Goal: Browse casually

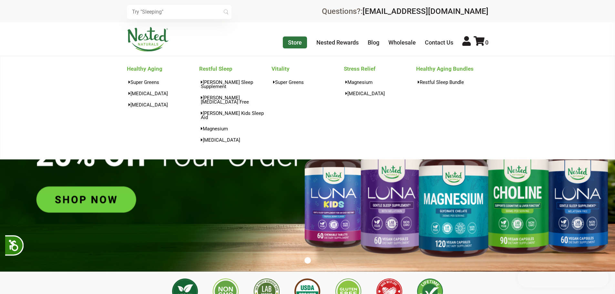
click at [298, 45] on link "Store" at bounding box center [295, 42] width 24 height 12
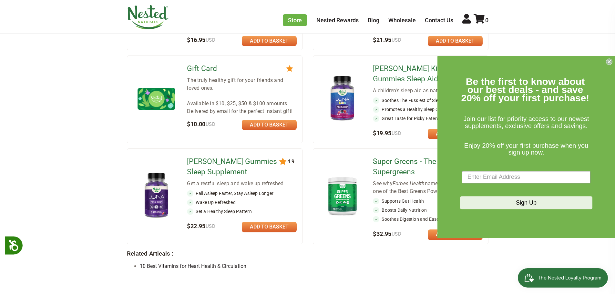
scroll to position [484, 0]
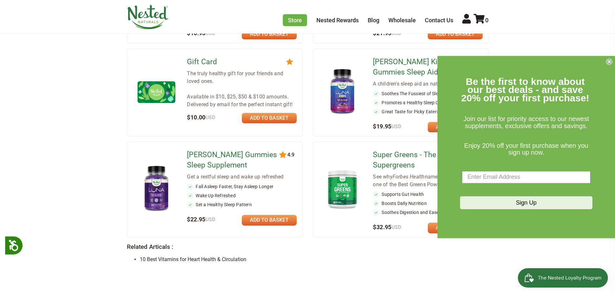
click at [609, 60] on circle "Close dialog" at bounding box center [609, 61] width 6 height 6
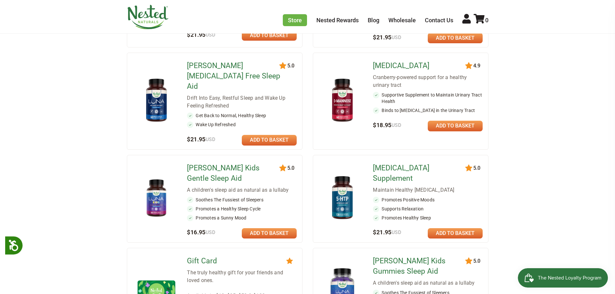
scroll to position [0, 0]
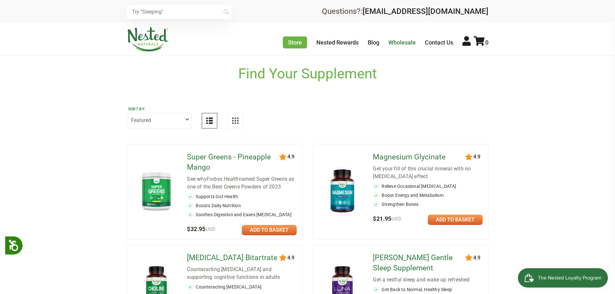
drag, startPoint x: 84, startPoint y: 234, endPoint x: 392, endPoint y: 41, distance: 364.5
